Goal: Transaction & Acquisition: Purchase product/service

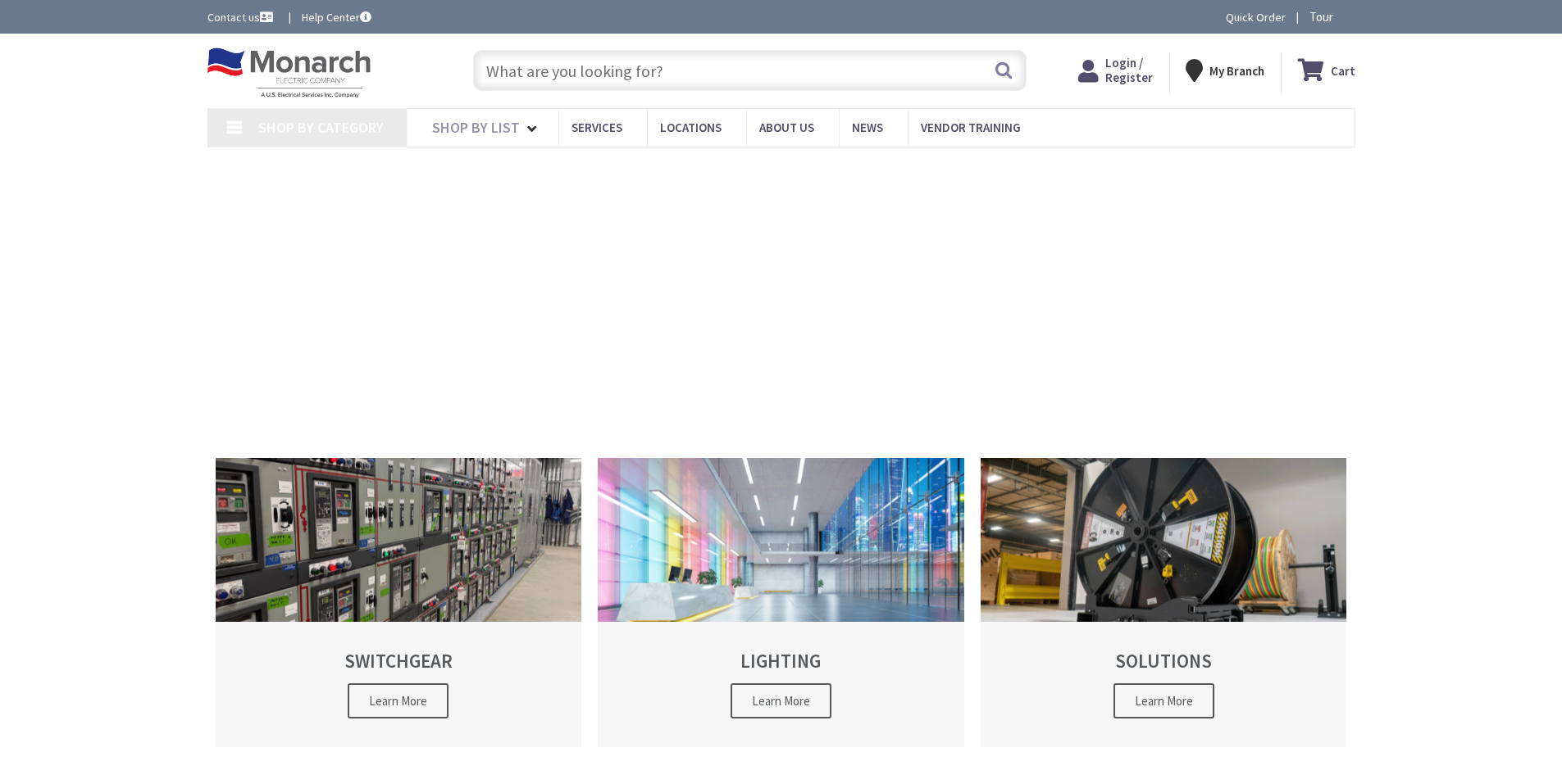
click at [629, 69] on input "text" at bounding box center [750, 70] width 554 height 41
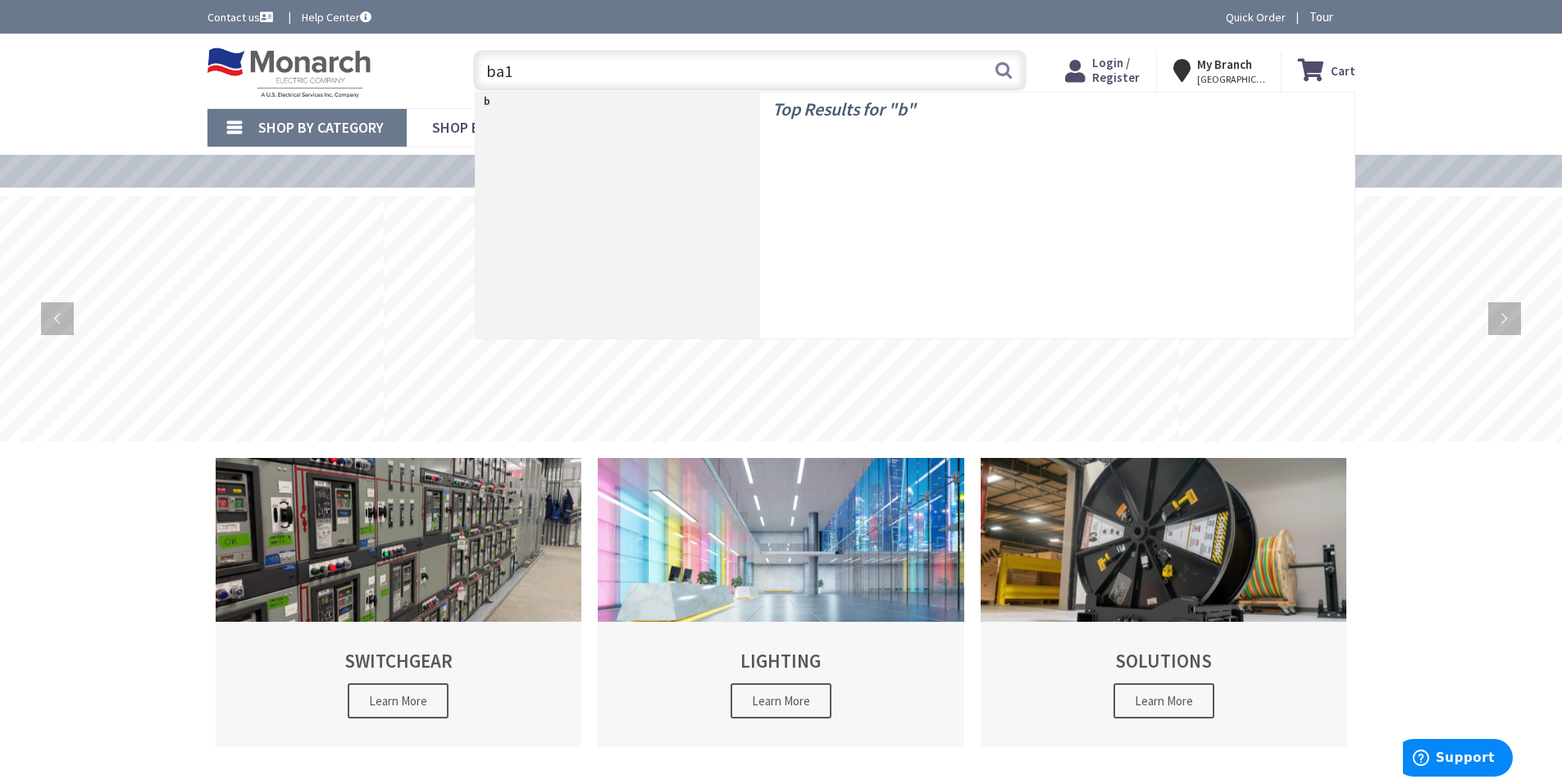
type input "ba12"
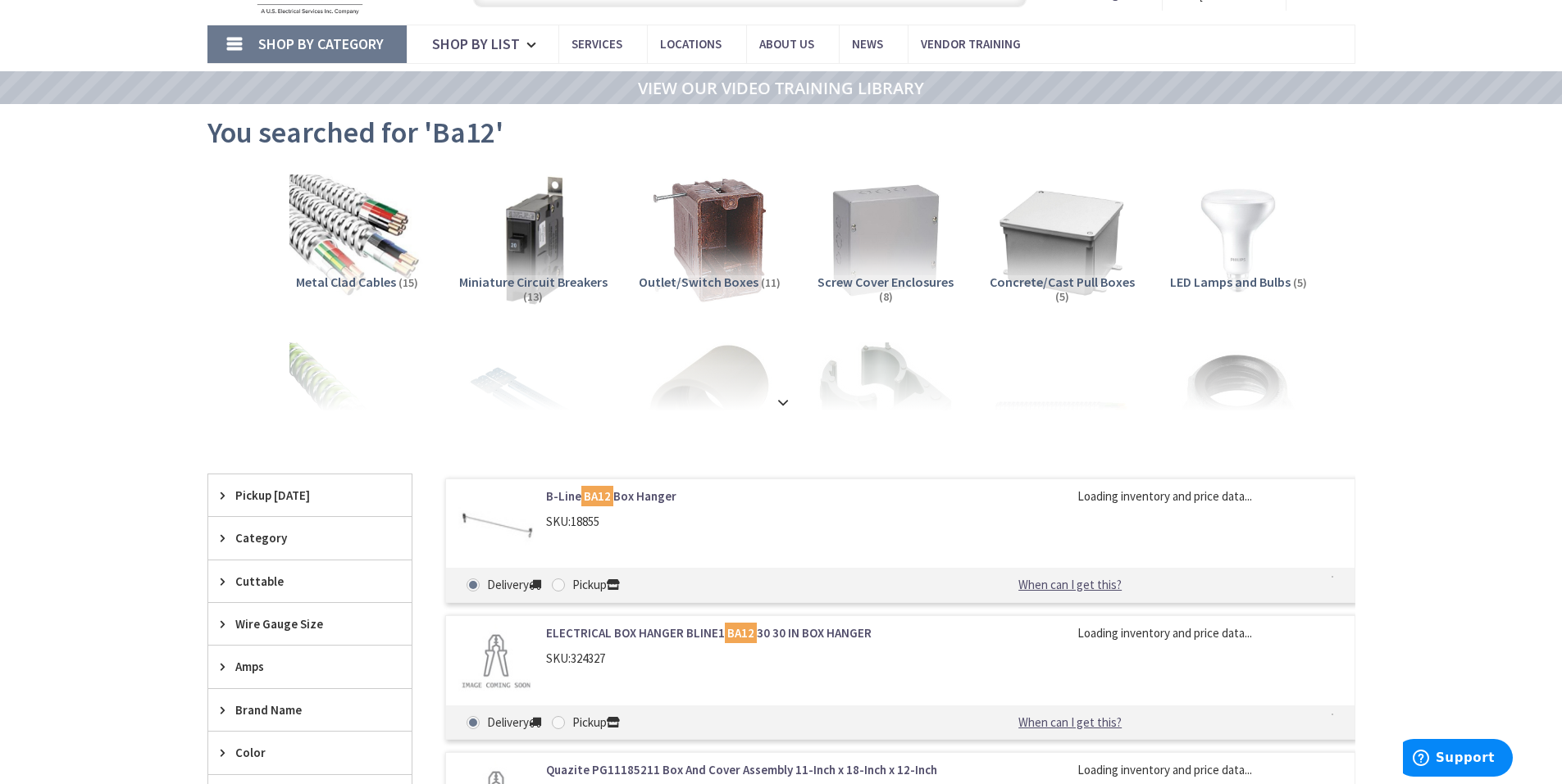
scroll to position [164, 0]
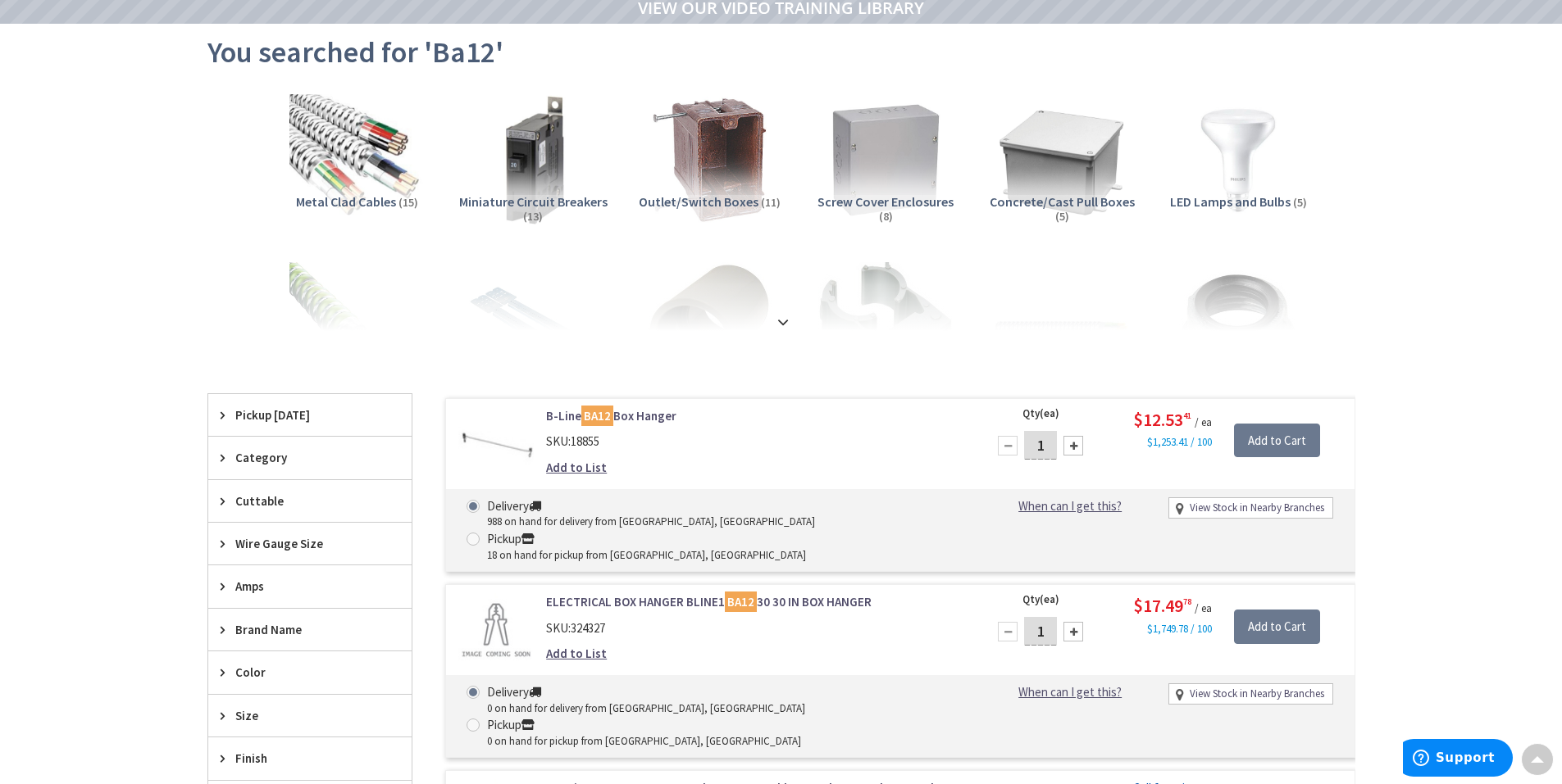
click at [1067, 444] on div at bounding box center [1074, 446] width 20 height 20
click at [1068, 443] on div at bounding box center [1074, 446] width 20 height 20
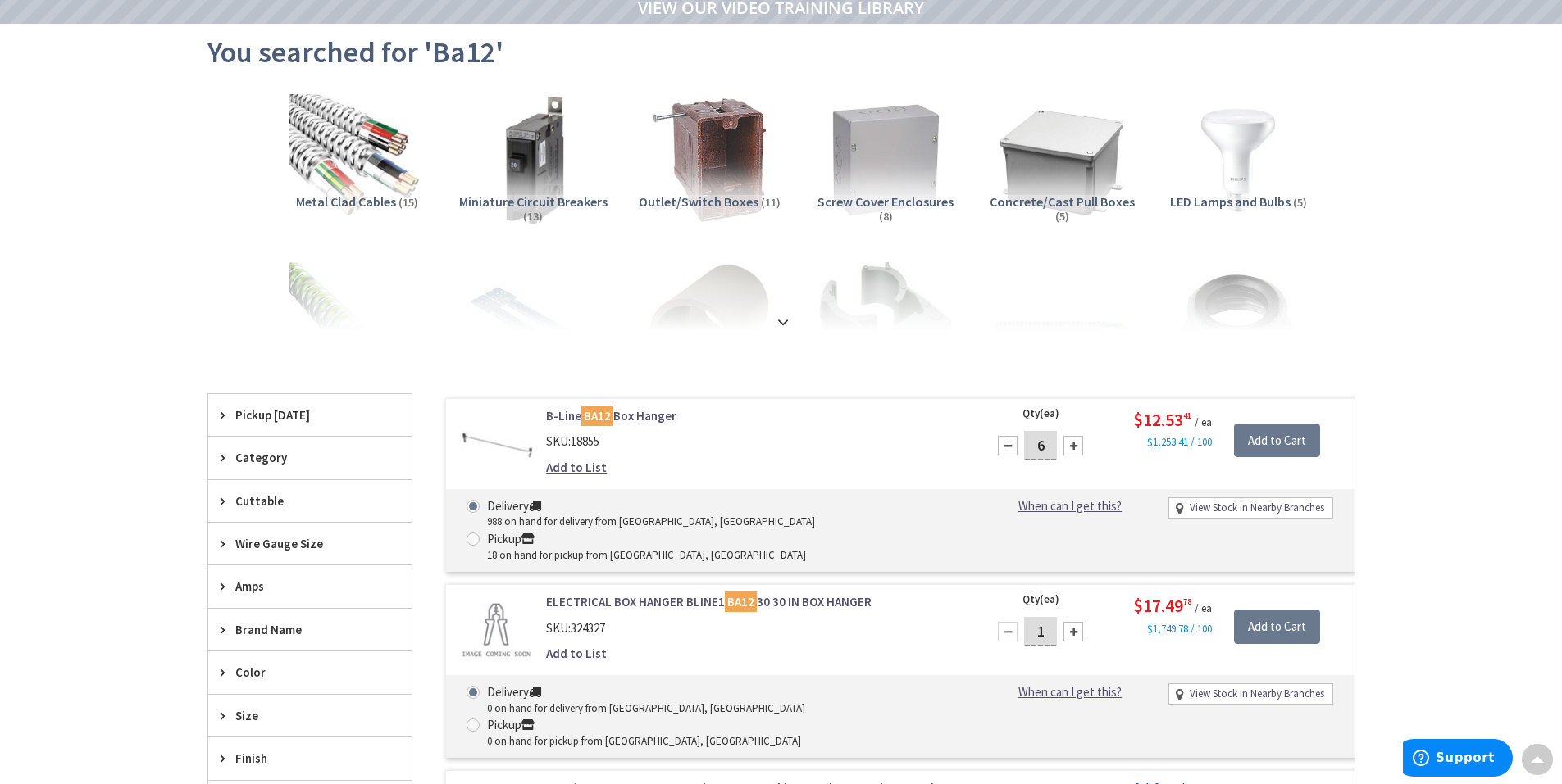
click at [1068, 443] on div at bounding box center [1074, 446] width 20 height 20
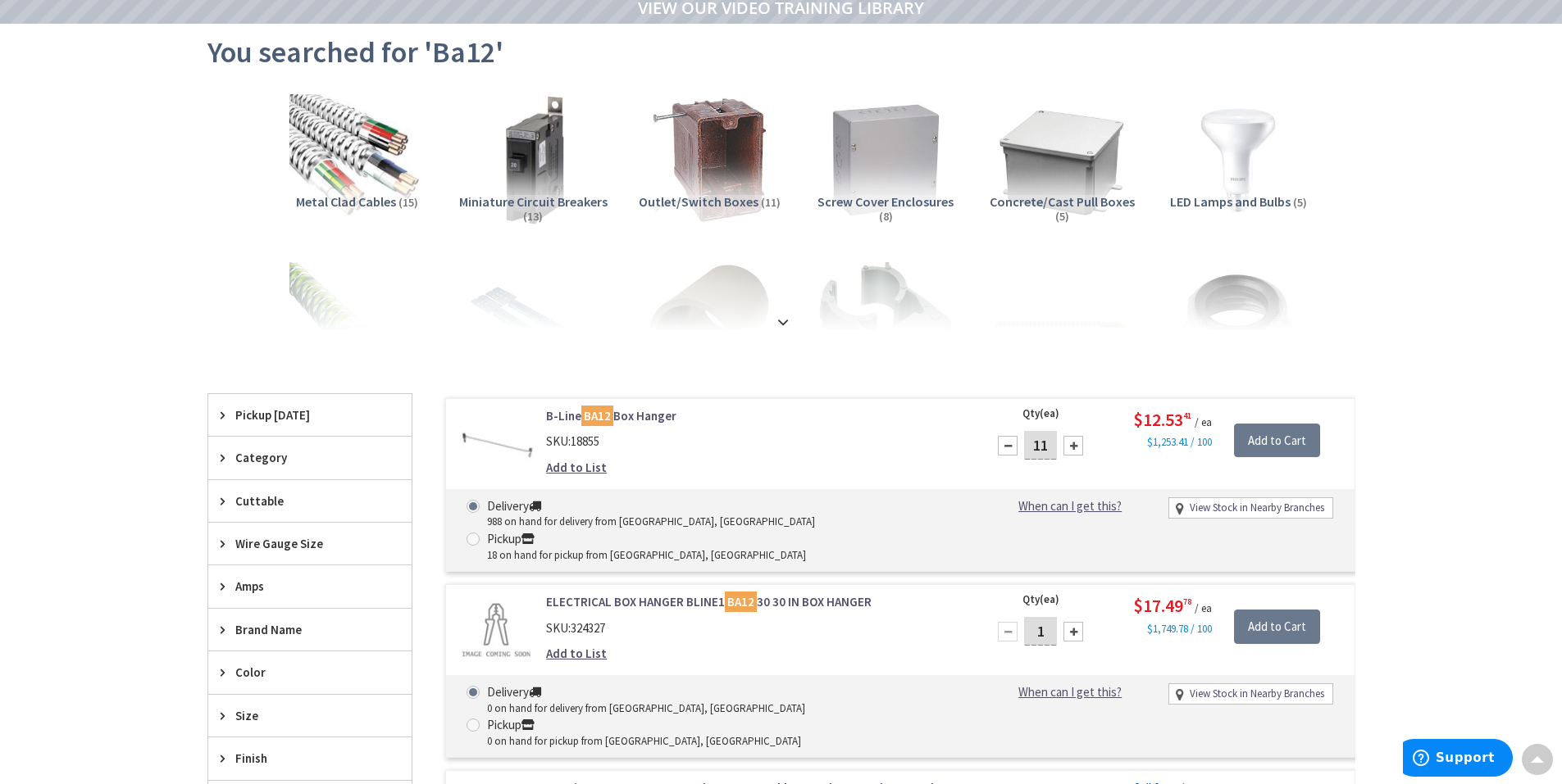
click at [1068, 443] on div at bounding box center [1074, 446] width 20 height 20
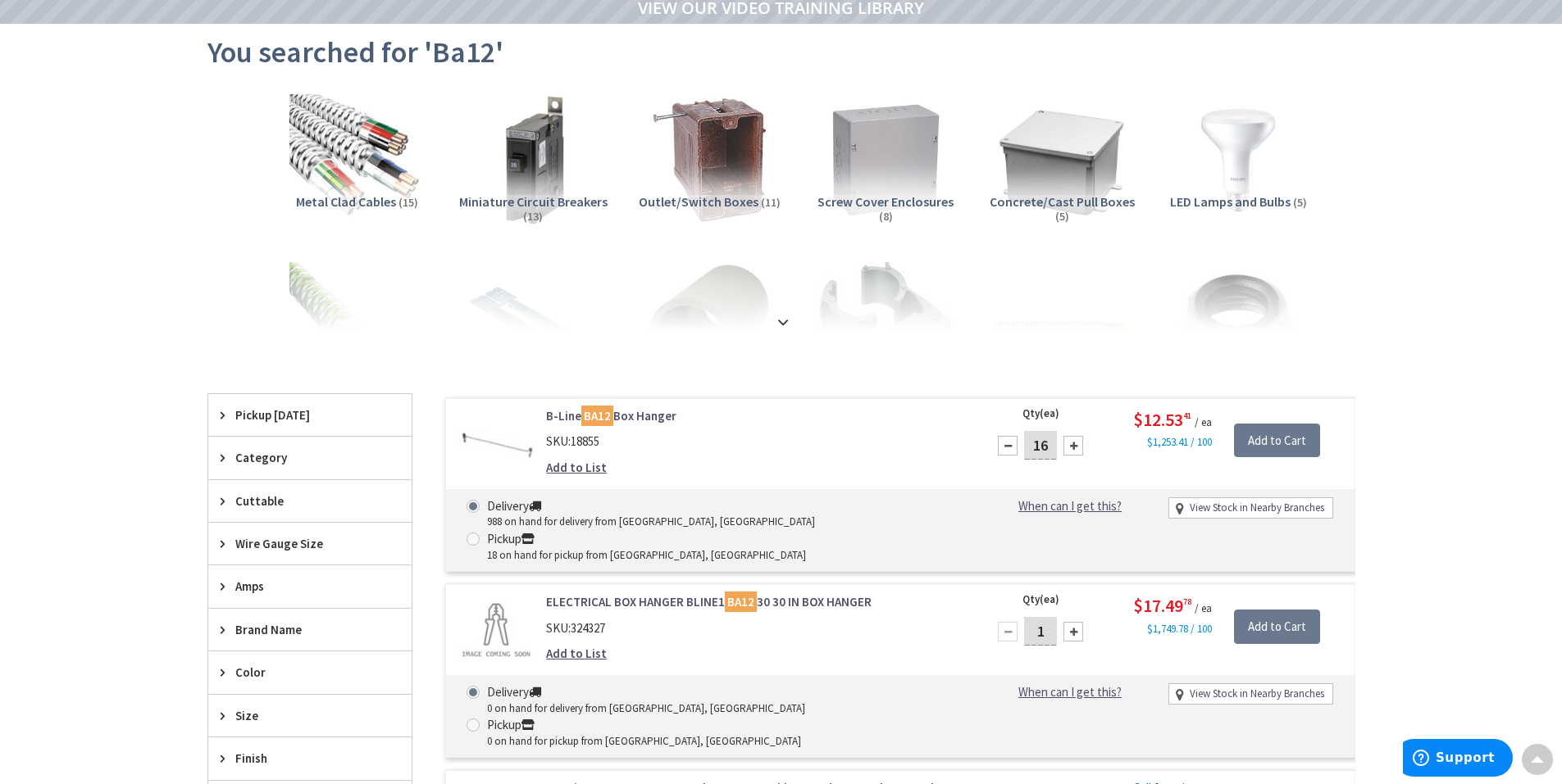
click at [1068, 443] on div at bounding box center [1074, 446] width 20 height 20
click at [1048, 439] on input "20" at bounding box center [1040, 445] width 33 height 29
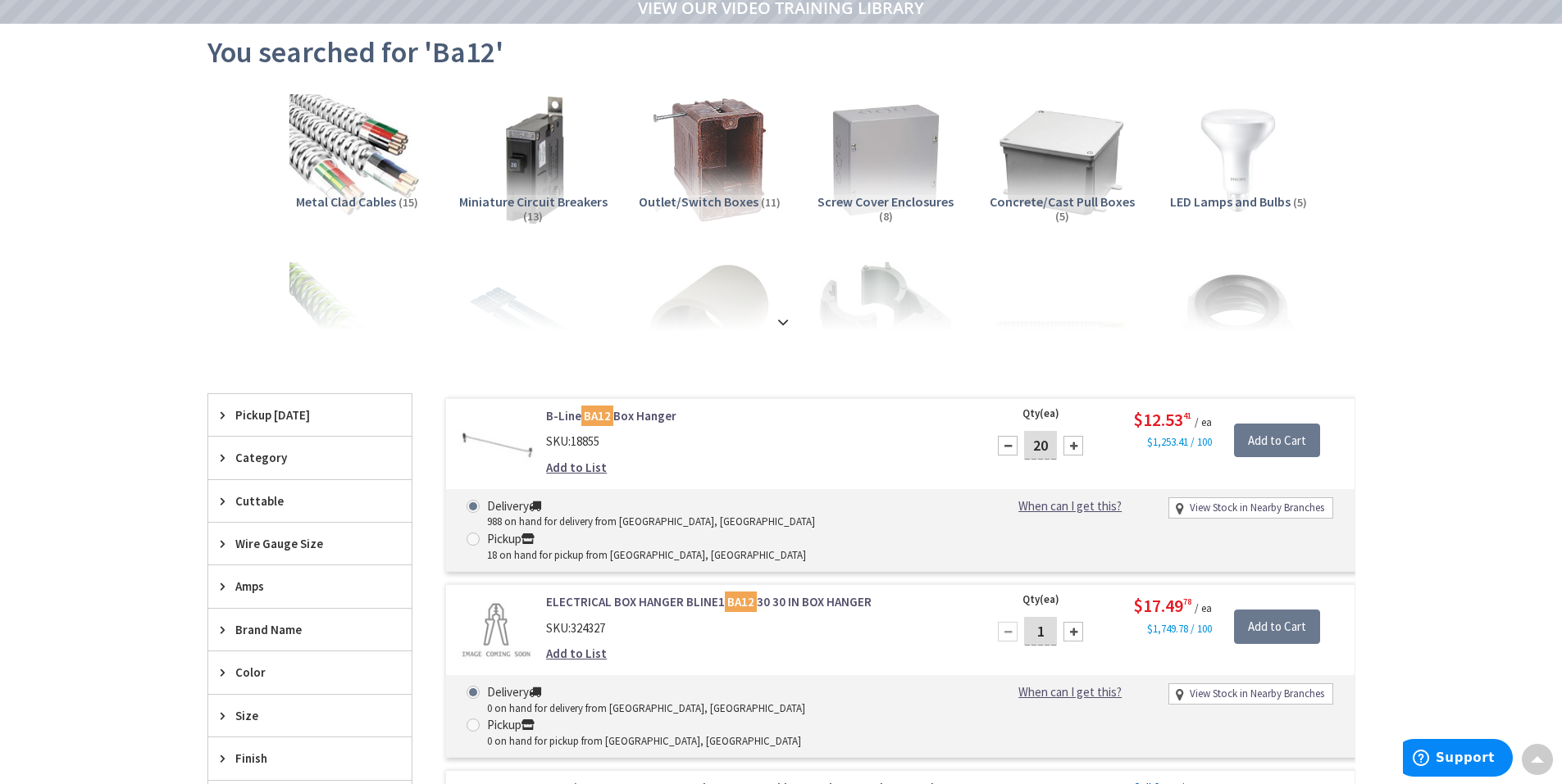
drag, startPoint x: 1047, startPoint y: 439, endPoint x: 995, endPoint y: 434, distance: 52.2
click at [997, 435] on div "20" at bounding box center [1040, 446] width 98 height 33
type input "50"
click at [1294, 438] on input "Add to Cart" at bounding box center [1276, 441] width 86 height 35
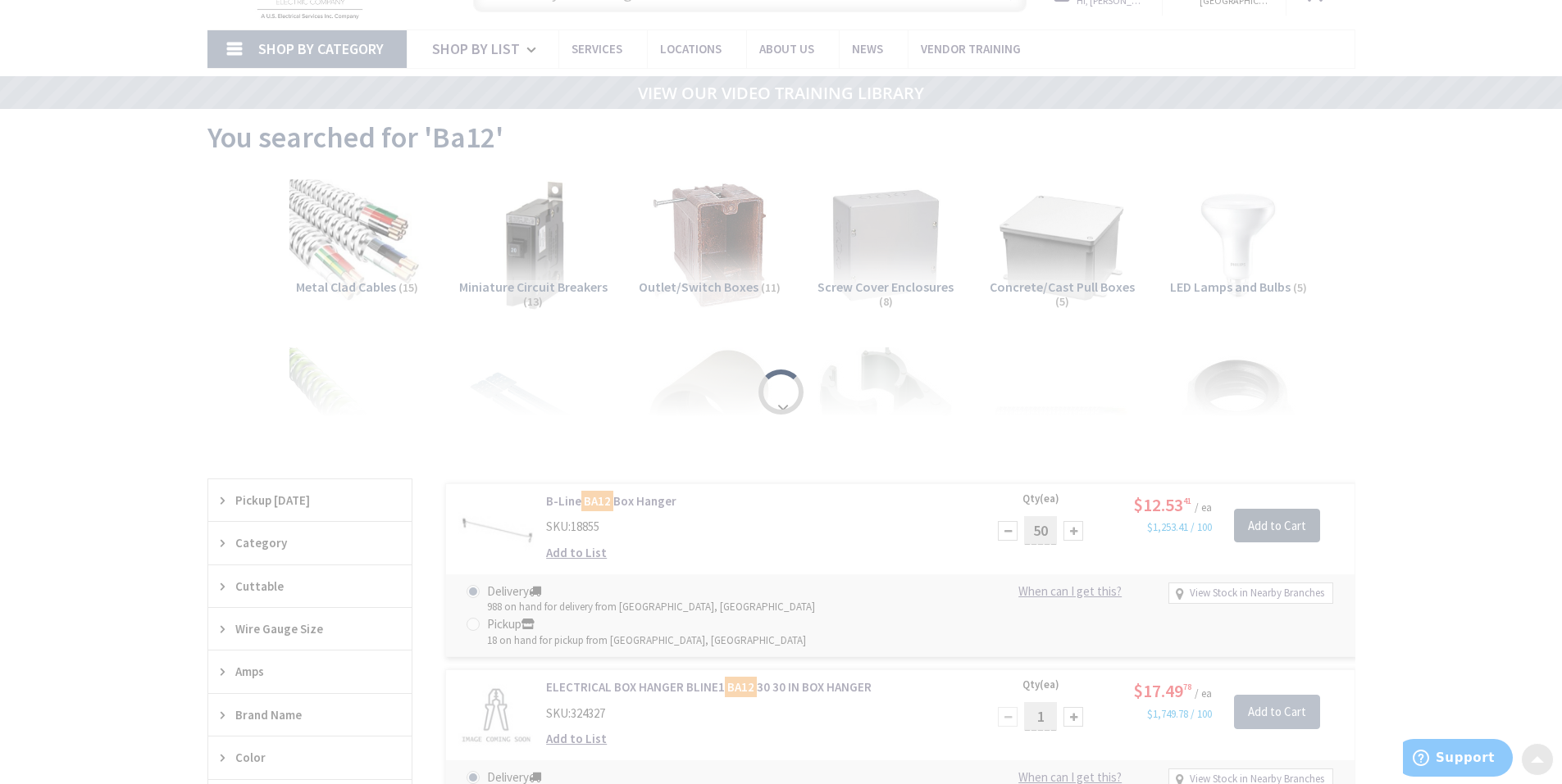
scroll to position [0, 0]
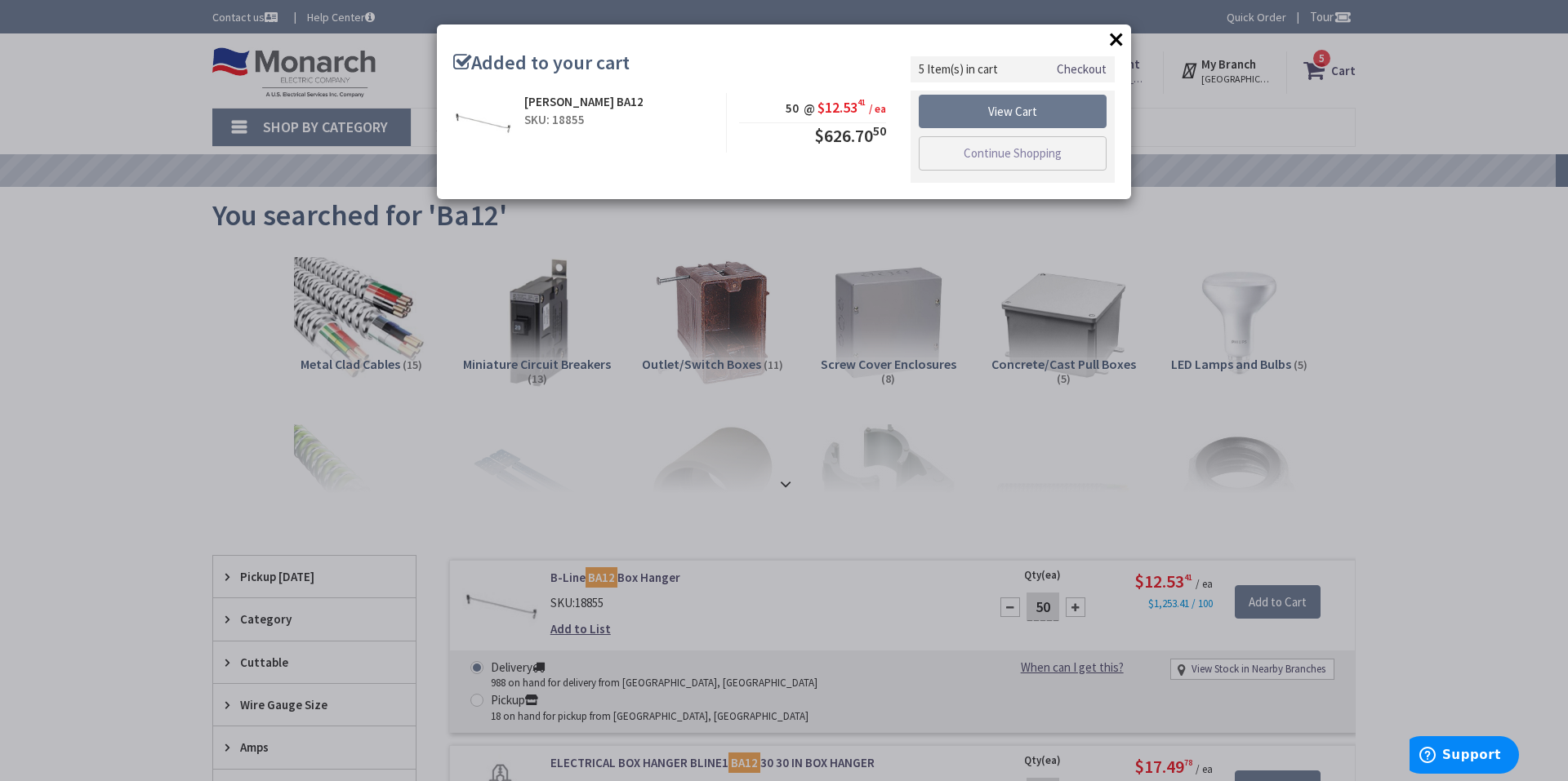
click at [1116, 34] on button "×" at bounding box center [1116, 39] width 24 height 24
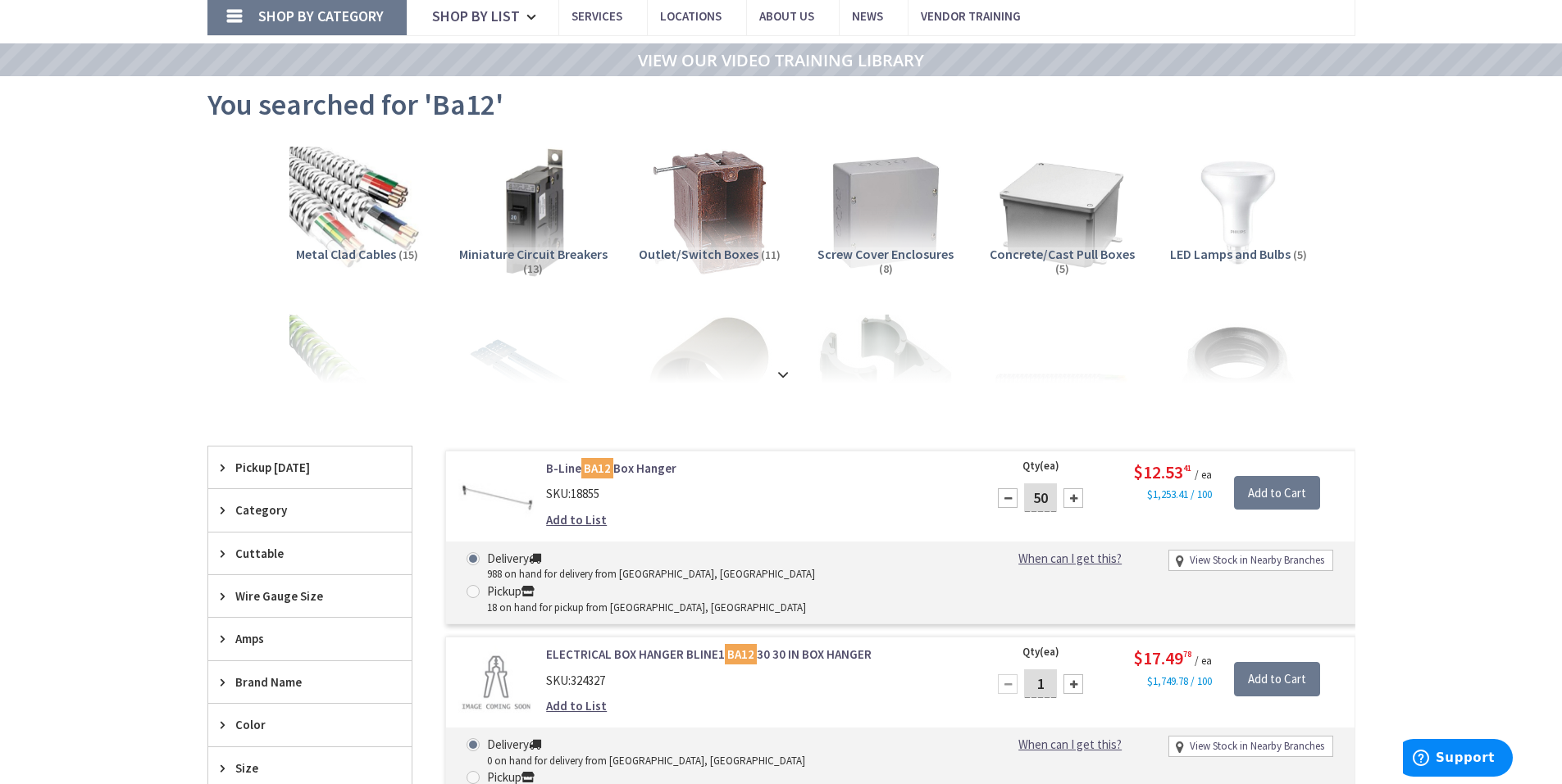
scroll to position [246, 0]
